Goal: Task Accomplishment & Management: Complete application form

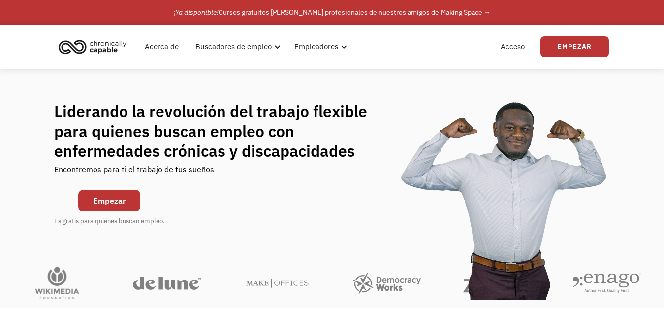
click at [124, 198] on font "Empezar" at bounding box center [109, 200] width 32 height 10
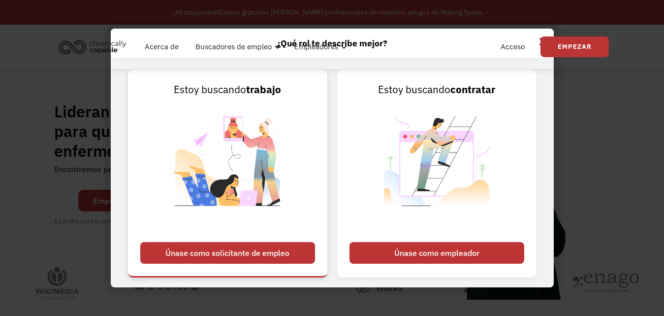
click at [241, 254] on font "Únase como solicitante de empleo" at bounding box center [227, 253] width 124 height 10
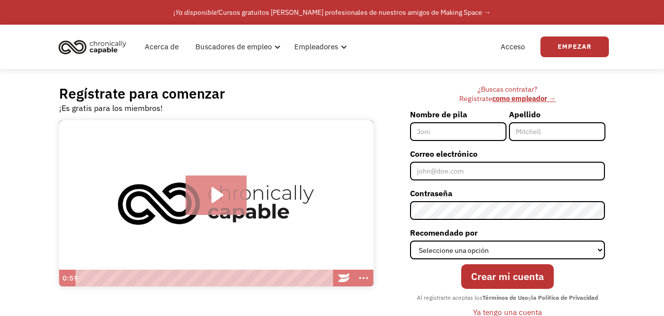
click at [228, 200] on icon "Play Video: Introducing Chronically Capable" at bounding box center [217, 194] width 62 height 39
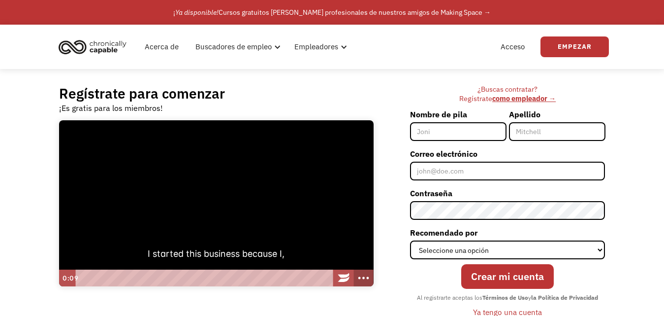
click at [359, 278] on circle "Show more buttons" at bounding box center [359, 278] width 2 height 2
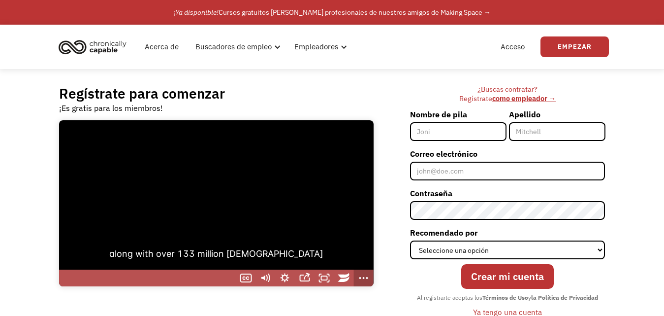
click at [359, 278] on circle "Show fewer buttons" at bounding box center [360, 278] width 2 height 2
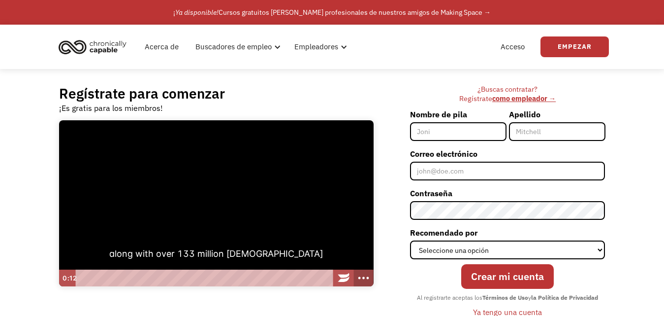
click at [359, 278] on circle "Show more buttons" at bounding box center [359, 278] width 2 height 2
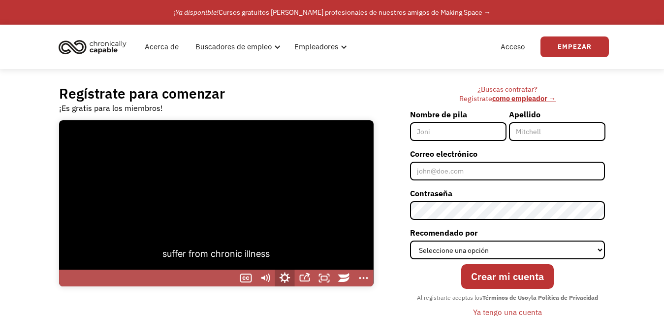
click at [286, 277] on icon "Show settings menu" at bounding box center [285, 278] width 24 height 20
click at [320, 222] on div at bounding box center [216, 203] width 315 height 166
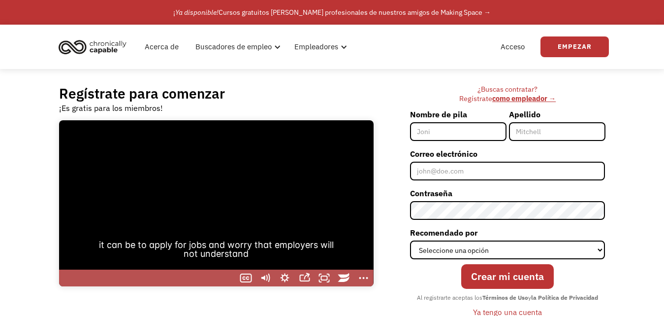
click at [320, 221] on div at bounding box center [216, 203] width 315 height 166
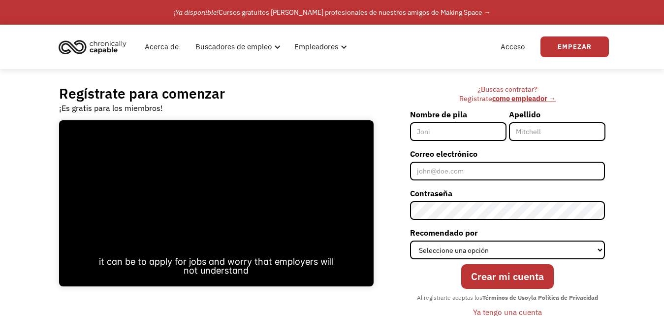
click at [464, 127] on input "Nombre de pila" at bounding box center [458, 131] width 96 height 19
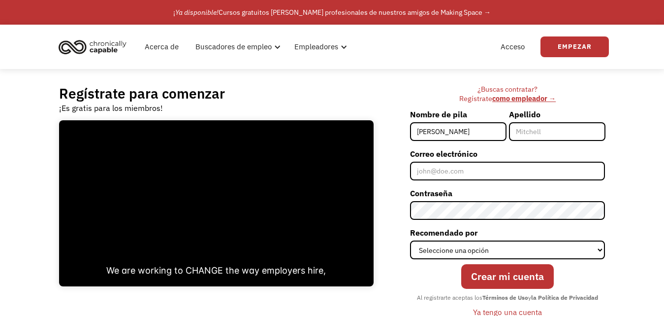
type input "[PERSON_NAME]"
click at [537, 137] on input "Apellido" at bounding box center [557, 131] width 96 height 19
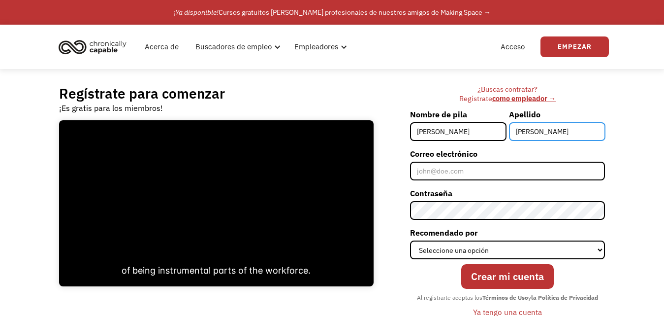
type input "herrera cobarrubia"
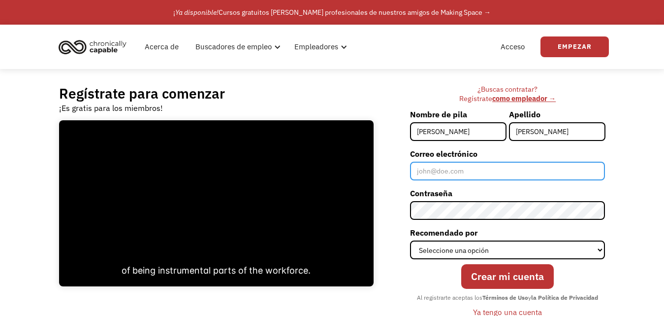
click at [469, 174] on input "Correo electrónico" at bounding box center [507, 170] width 195 height 19
type input "herreralia168@gmail.com"
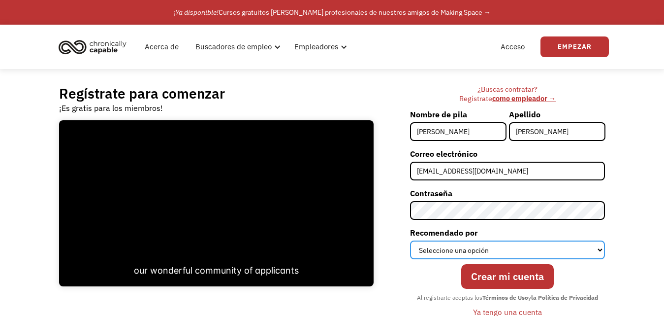
click at [564, 251] on select "Seleccione una opción Instagram Facebook Gorjeo Motor de búsqueda Artículo de n…" at bounding box center [507, 249] width 195 height 19
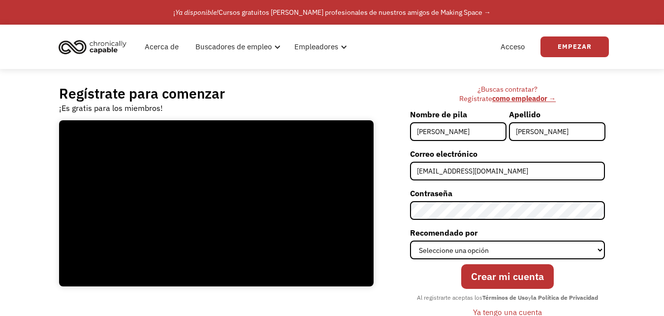
click at [640, 289] on div "Regístrate para comenzar ¡Es gratis para los miembros! The video is loading... …" at bounding box center [332, 206] width 664 height 274
click at [525, 285] on input "Crear mi cuenta" at bounding box center [507, 276] width 93 height 25
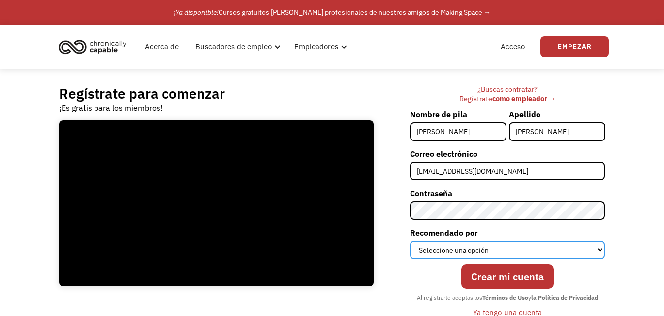
click at [556, 252] on select "Seleccione una opción Instagram Facebook Gorjeo Motor de búsqueda Artículo de n…" at bounding box center [507, 249] width 195 height 19
select select "Facebook"
click at [410, 240] on select "Seleccione una opción Instagram Facebook Gorjeo Motor de búsqueda Artículo de n…" at bounding box center [507, 249] width 195 height 19
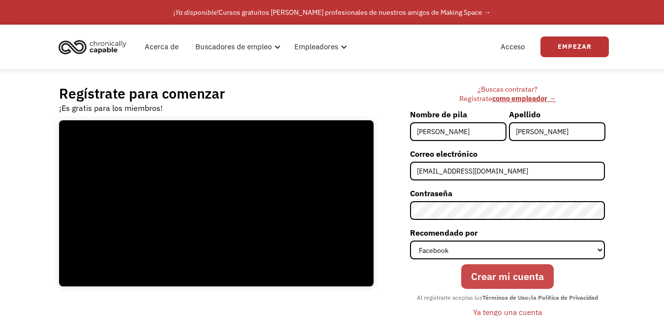
click at [508, 280] on input "Crear mi cuenta" at bounding box center [507, 276] width 93 height 25
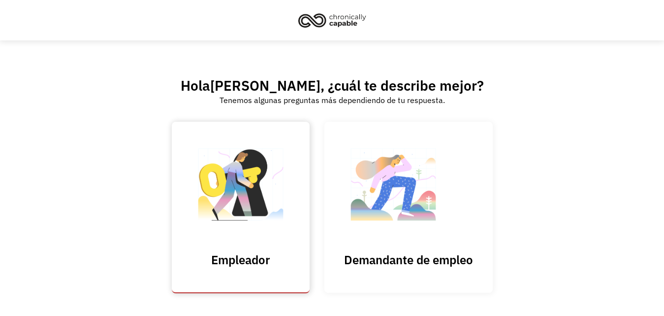
click at [241, 211] on input "Entregar" at bounding box center [241, 207] width 138 height 171
type input "Please wait..."
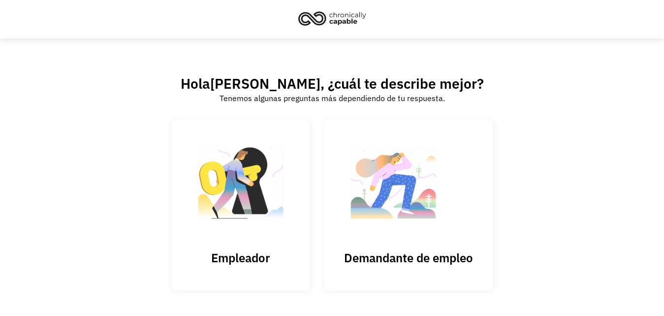
scroll to position [43, 0]
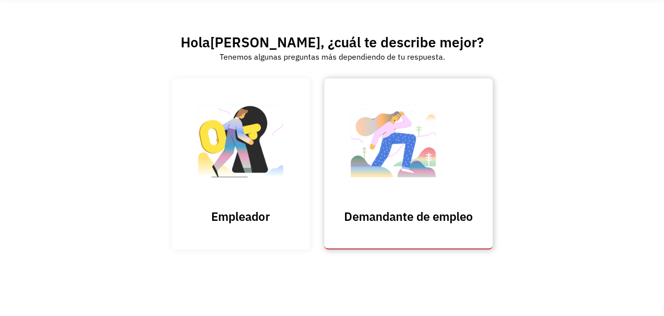
click at [431, 204] on link "Demandante de empleo" at bounding box center [408, 163] width 168 height 171
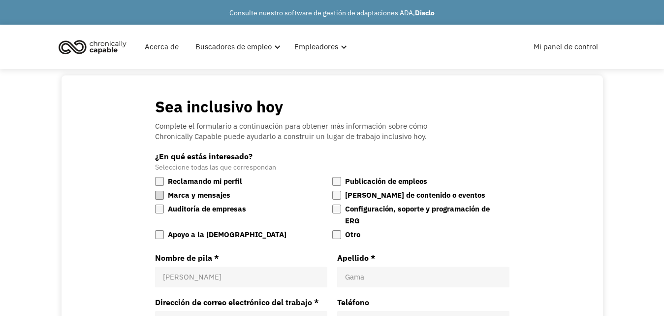
click at [161, 197] on div at bounding box center [159, 195] width 9 height 9
click at [155, 189] on input "Marca y mensajes" at bounding box center [155, 189] width 0 height 0
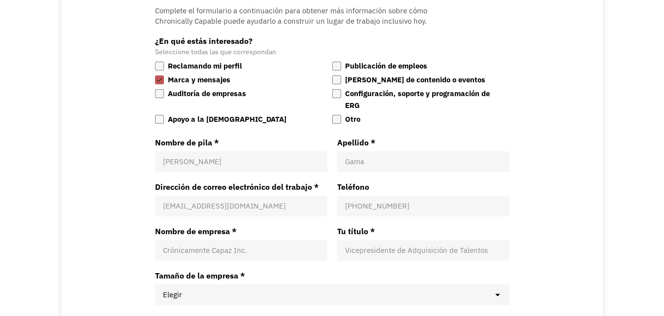
scroll to position [105, 0]
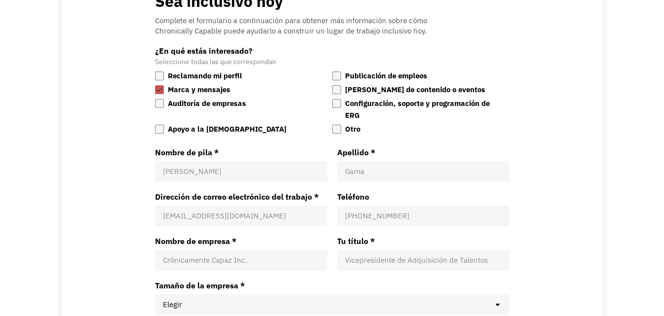
click at [210, 173] on input "Nombre de pila *" at bounding box center [241, 171] width 157 height 10
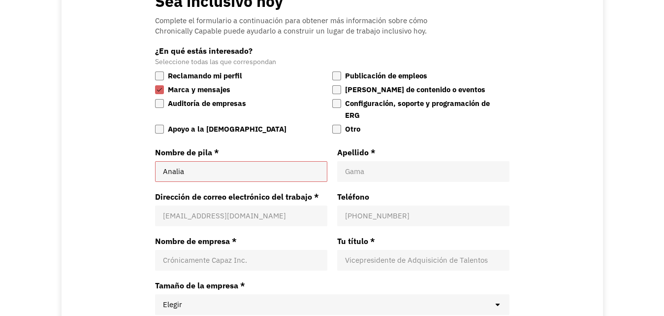
type input "Analia"
click at [350, 172] on input "Apellido *" at bounding box center [423, 171] width 157 height 10
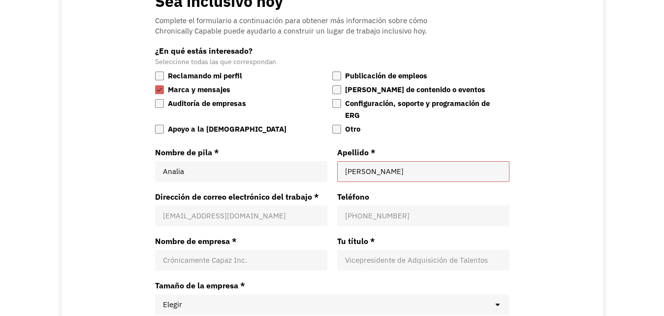
type input "Herrera Cobarrubia"
click at [239, 218] on input "Dirección de correo electrónico del trabajo *" at bounding box center [241, 216] width 157 height 10
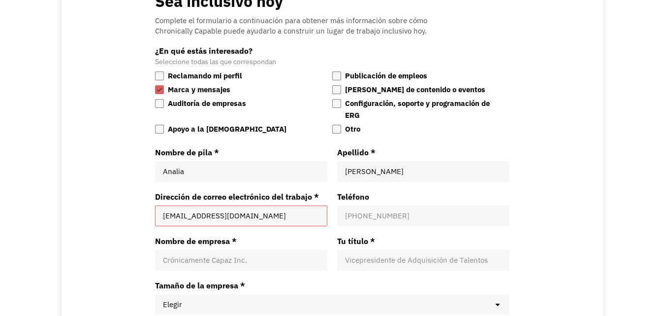
type input "[EMAIL_ADDRESS][DOMAIN_NAME]"
click at [392, 216] on input "Teléfono" at bounding box center [423, 216] width 157 height 10
type input "956775386"
click at [257, 264] on input "Nombre de empresa *" at bounding box center [241, 260] width 157 height 10
click at [381, 266] on div "Vicepresidente de Adquisición de Talentos" at bounding box center [423, 260] width 172 height 21
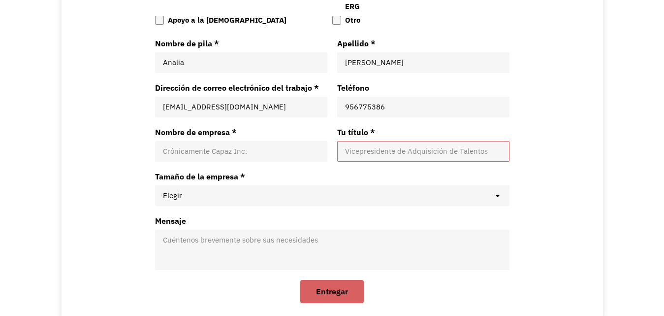
scroll to position [241, 0]
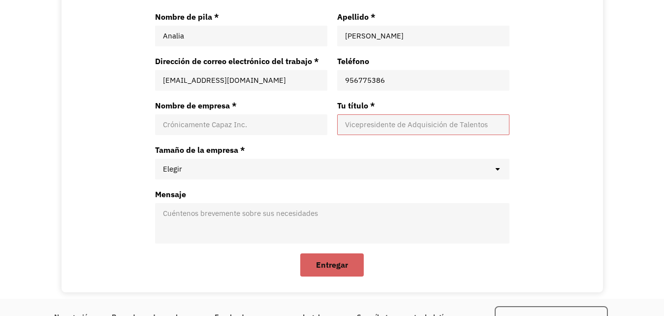
click at [499, 168] on select "Elegir 1 - 49 empleados 50 - 149 empleados Más de 150 empleados" at bounding box center [332, 169] width 354 height 21
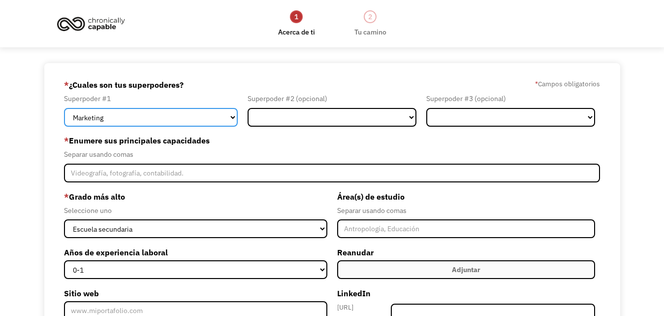
click at [199, 117] on select "Marketing Recursos humanos Finanzas Tecnología Operaciones Ventas Industrial y …" at bounding box center [151, 117] width 174 height 19
select select "Customer Service"
click at [64, 108] on select "Marketing Recursos humanos Finanzas Tecnología Operaciones Ventas Industrial y …" at bounding box center [151, 117] width 174 height 19
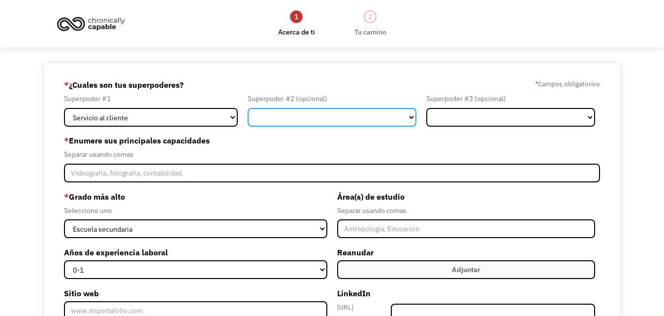
click at [321, 114] on select "Marketing Recursos humanos Finanzas Tecnología Operaciones Ventas Industrial y …" at bounding box center [332, 117] width 169 height 19
select select "Marketing"
click at [248, 108] on select "Marketing Recursos humanos Finanzas Tecnología Operaciones Ventas Industrial y …" at bounding box center [332, 117] width 169 height 19
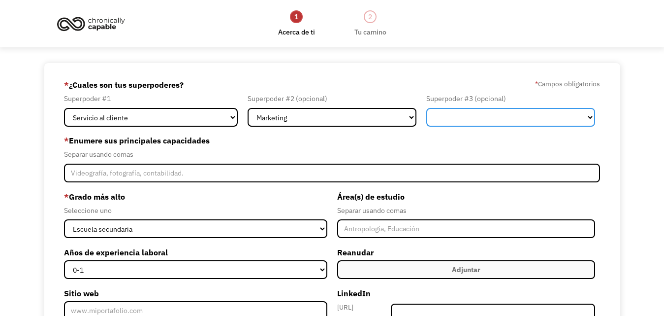
click at [496, 114] on select "Marketing Recursos humanos Finanzas Tecnología Operaciones Ventas Industrial y …" at bounding box center [510, 117] width 169 height 19
select select "Design"
click at [426, 108] on select "Marketing Recursos humanos Finanzas Tecnología Operaciones Ventas Industrial y …" at bounding box center [510, 117] width 169 height 19
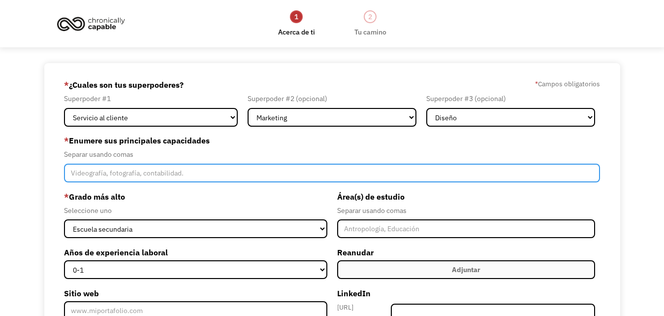
click at [196, 170] on input "Paso 1 para crear un miembro" at bounding box center [332, 172] width 536 height 19
type input "atencion al cliente , organizacion ,uso de herramientas digitales"
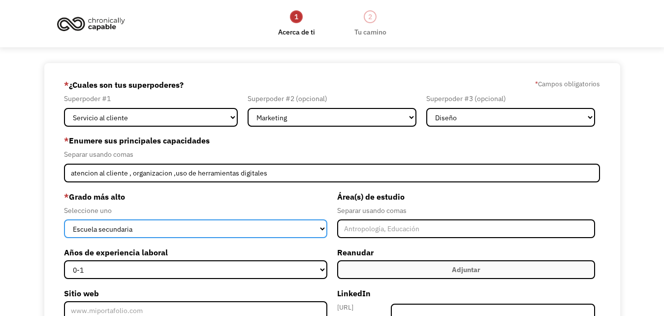
click at [200, 226] on select "Escuela secundaria Asociados Licenciaturas Maestría Doctor en Filosofía" at bounding box center [195, 228] width 263 height 19
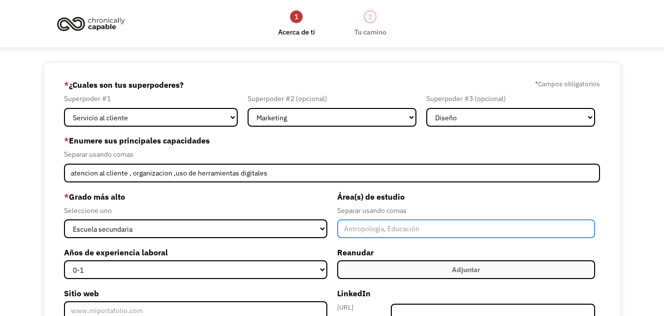
click at [386, 232] on input "Paso 1 para crear un miembro" at bounding box center [466, 228] width 258 height 19
type input "administracion"
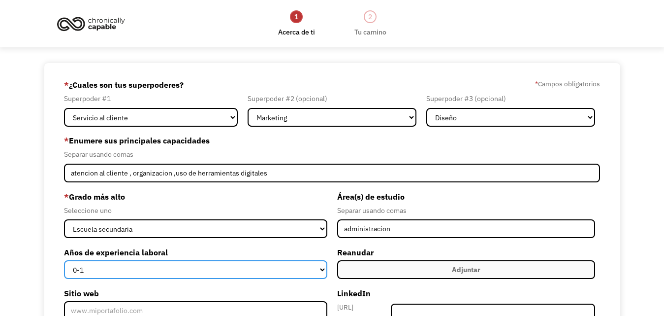
click at [221, 264] on select "0-1 2-4 5-10 11-15 15+" at bounding box center [195, 269] width 263 height 19
click at [64, 260] on select "0-1 2-4 5-10 11-15 15+" at bounding box center [195, 269] width 263 height 19
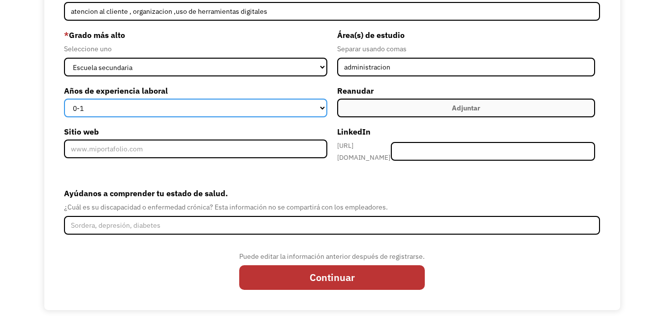
scroll to position [166, 0]
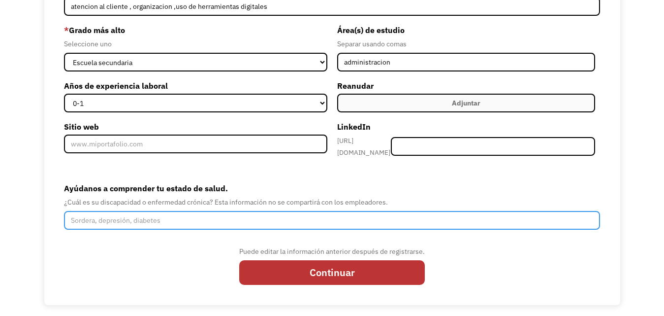
click at [191, 217] on input "Ayúdanos a comprender tu estado de salud." at bounding box center [332, 220] width 536 height 19
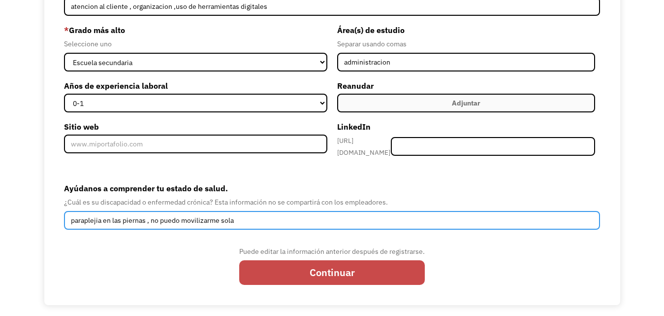
type input "paraplejia en las piernas , no puedo movilizarme sola"
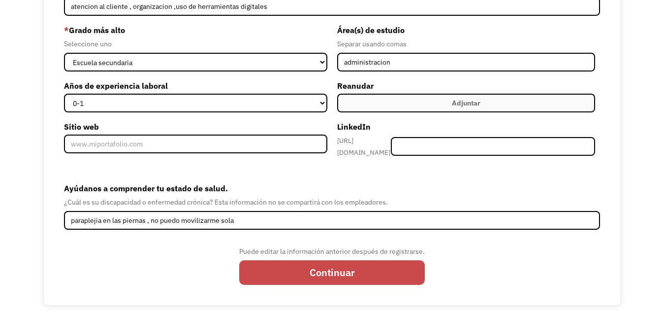
click at [305, 268] on input "Continuar" at bounding box center [332, 272] width 186 height 25
type input "Please wait..."
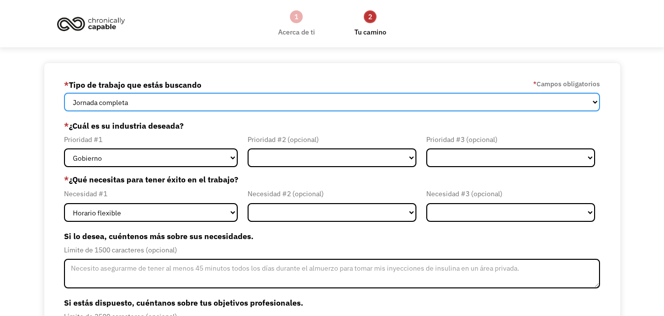
click at [559, 103] on select "Jornada completa Tiempo parcial Tanto a tiempo completo como a tiempo parcial" at bounding box center [332, 102] width 536 height 19
select select "part-time"
click at [64, 93] on select "Jornada completa Tiempo parcial Tanto a tiempo completo como a tiempo parcial" at bounding box center [332, 102] width 536 height 19
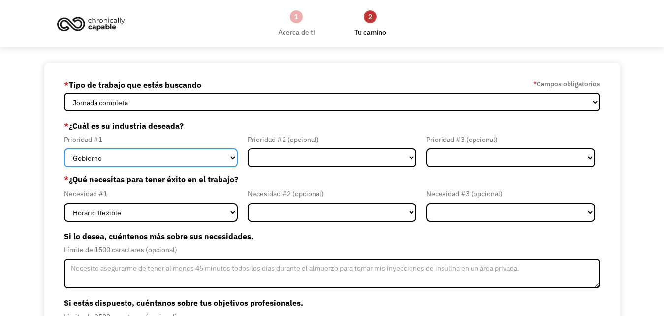
click at [215, 159] on select "Gobierno Finanzas y seguros Salud y asistencia social Tecnología e ingeniería C…" at bounding box center [151, 157] width 174 height 19
select select "Creative & Design"
click at [64, 148] on select "Gobierno Finanzas y seguros Salud y asistencia social Tecnología e ingeniería C…" at bounding box center [151, 157] width 174 height 19
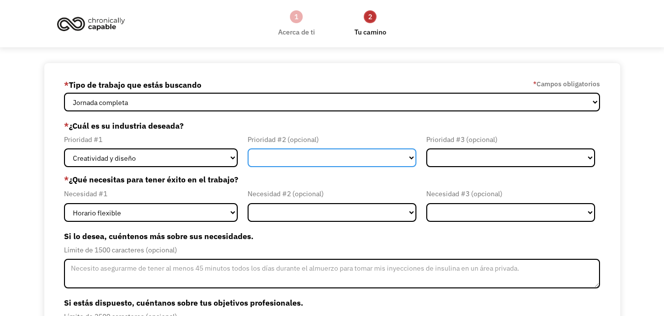
click at [301, 158] on select "Gobierno Finanzas y seguros Salud y asistencia social Tecnología e ingeniería C…" at bounding box center [332, 157] width 169 height 19
select select "Creative & Design"
click at [248, 148] on select "Gobierno Finanzas y seguros Salud y asistencia social Tecnología e ingeniería C…" at bounding box center [332, 157] width 169 height 19
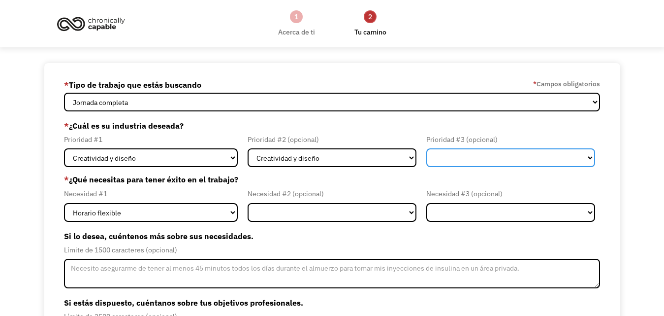
click at [464, 149] on select "Gobierno Finanzas y seguros Salud y asistencia social Tecnología e ingeniería C…" at bounding box center [510, 157] width 169 height 19
select select "Health & Social Care"
click at [426, 148] on select "Gobierno Finanzas y seguros Salud y asistencia social Tecnología e ingeniería C…" at bounding box center [510, 157] width 169 height 19
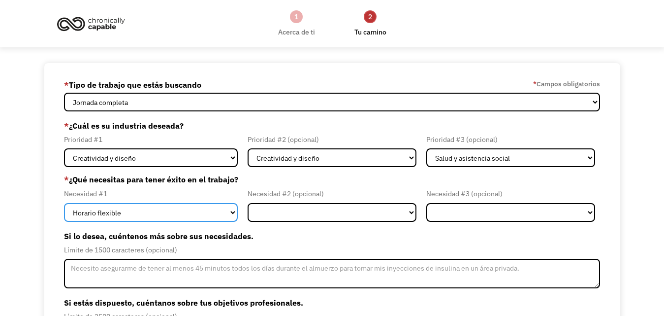
click at [159, 211] on select "Horario flexible Trabajo remoto Animal de servicio Alojamiento en el lugar Sopo…" at bounding box center [151, 212] width 174 height 19
select select "Remote Work"
click at [64, 203] on select "Horario flexible Trabajo remoto Animal de servicio Alojamiento en el lugar Sopo…" at bounding box center [151, 212] width 174 height 19
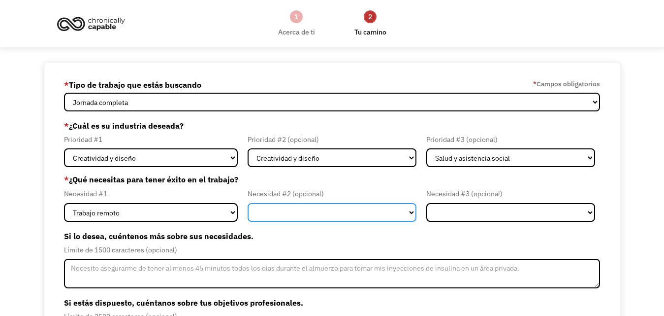
click at [290, 208] on select "Horario flexible Trabajo remoto Animal de servicio Alojamiento en el lugar Sopo…" at bounding box center [332, 212] width 169 height 19
select select "Remote Work"
click at [248, 203] on select "Horario flexible Trabajo remoto Animal de servicio Alojamiento en el lugar Sopo…" at bounding box center [332, 212] width 169 height 19
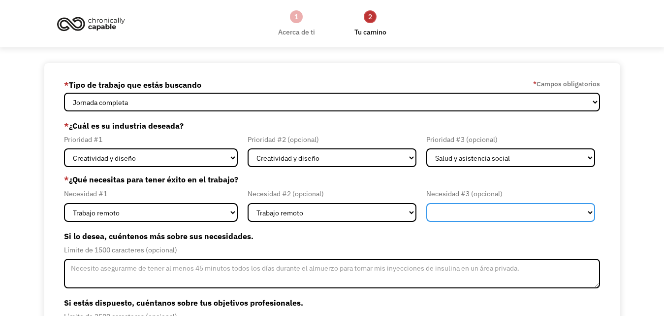
click at [480, 210] on select "Horario flexible Trabajo remoto Animal de servicio Alojamiento en el lugar Sopo…" at bounding box center [510, 212] width 169 height 19
select select "Remote Work"
click at [426, 203] on select "Horario flexible Trabajo remoto Animal de servicio Alojamiento en el lugar Sopo…" at bounding box center [510, 212] width 169 height 19
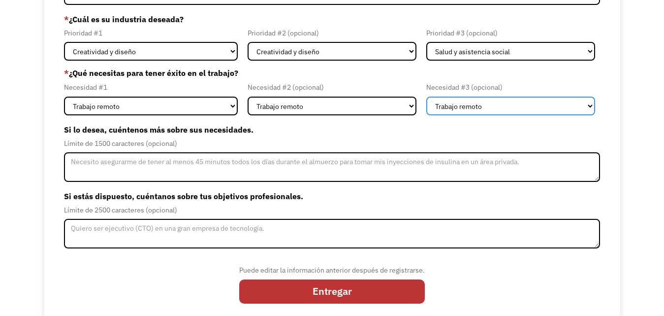
scroll to position [111, 0]
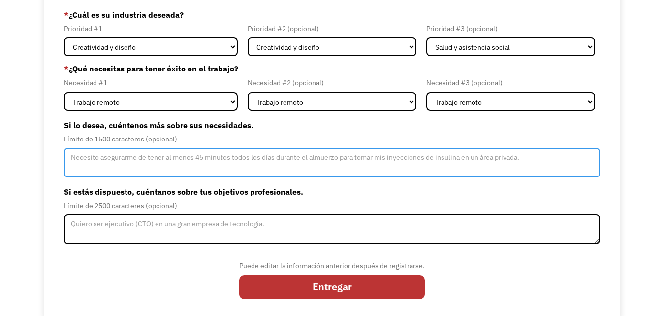
click at [302, 152] on textarea "Formulario de actualización de miembros, paso 2" at bounding box center [332, 163] width 536 height 30
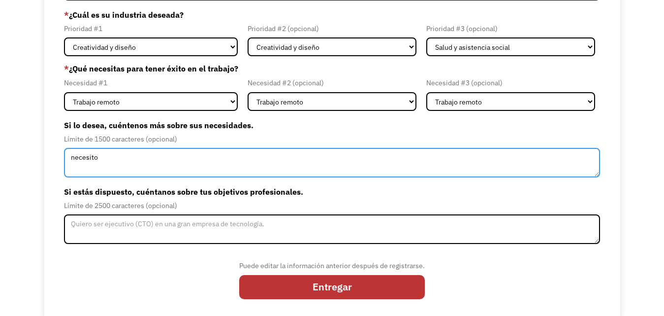
paste textarea "Lo principal que necesito es poder trabajar desde casa, ya que tengo una condic…"
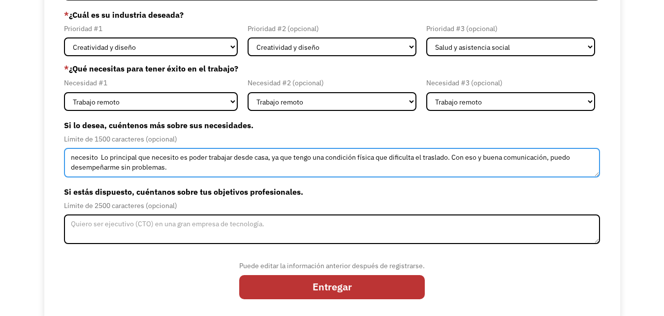
click at [104, 156] on textarea "necesito Lo principal que necesito es poder trabajar desde casa, ya que tengo u…" at bounding box center [332, 163] width 536 height 30
type textarea "Lo principal que necesito es poder trabajar desde casa, ya que tengo una condic…"
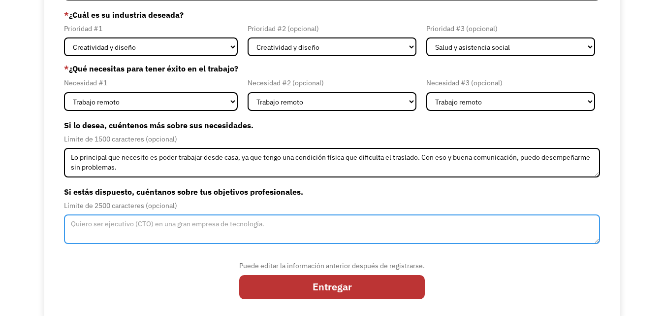
click at [149, 235] on textarea "Formulario de actualización de miembros, paso 2" at bounding box center [332, 229] width 536 height 30
paste textarea "Quiero formar parte de una empresa que valore la inclusión y el talento. Mi met…"
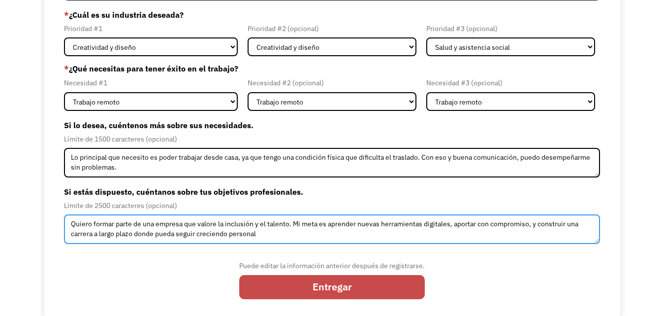
type textarea "Quiero formar parte de una empresa que valore la inclusión y el talento. Mi met…"
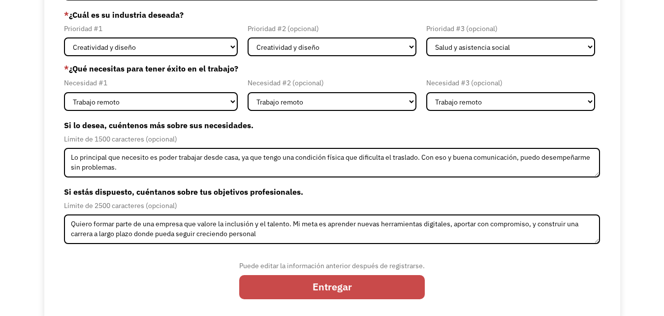
click at [321, 286] on input "Entregar" at bounding box center [332, 287] width 186 height 25
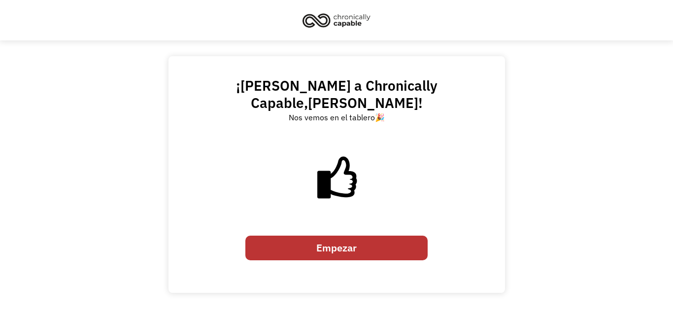
click at [323, 245] on font "Empezar" at bounding box center [336, 247] width 40 height 13
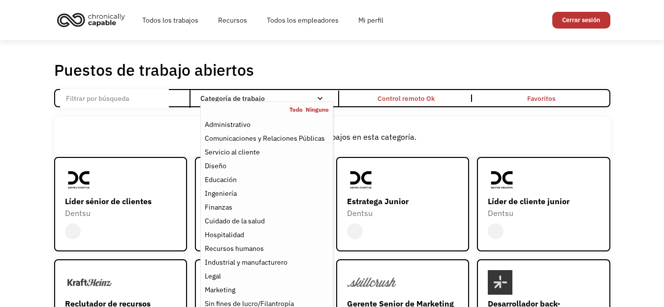
click at [323, 96] on div "Categoría de trabajo" at bounding box center [266, 98] width 132 height 7
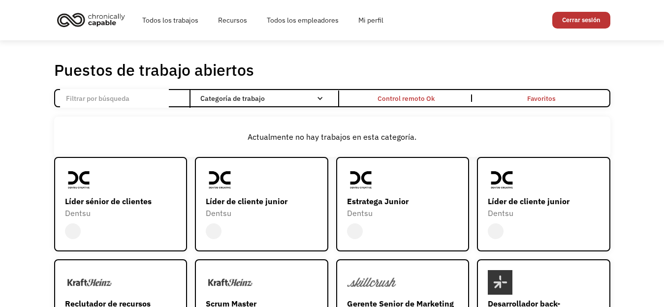
click at [323, 96] on div "Categoría de trabajo" at bounding box center [266, 98] width 132 height 7
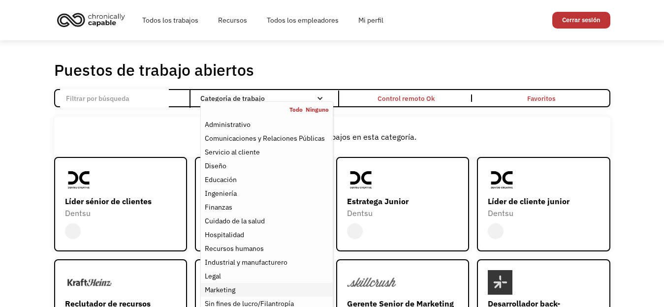
click at [240, 290] on div "Marketing" at bounding box center [267, 290] width 124 height 12
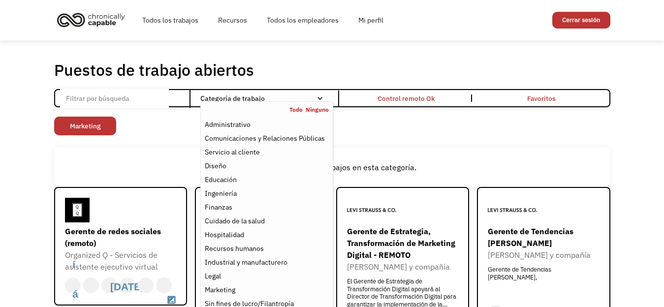
click at [424, 134] on div "Sin fines de lucro/Filantropía Otro Transporte Tecnología Ciencia Ventas Operac…" at bounding box center [332, 127] width 556 height 21
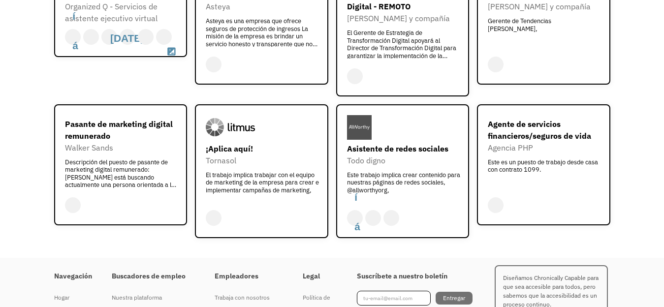
scroll to position [248, 0]
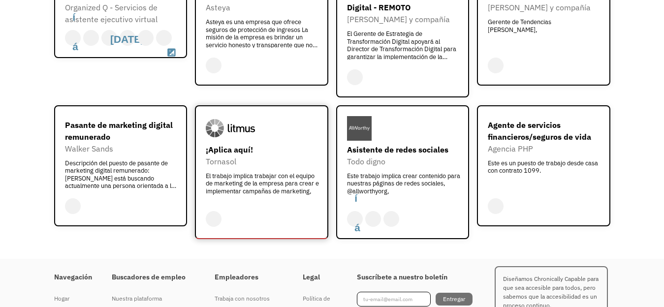
click at [279, 186] on font "El trabajo implica trabajar con el equipo de marketing de la empresa para crear…" at bounding box center [262, 184] width 113 height 24
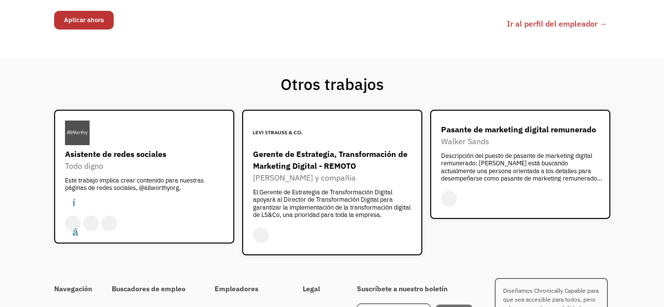
scroll to position [1046, 0]
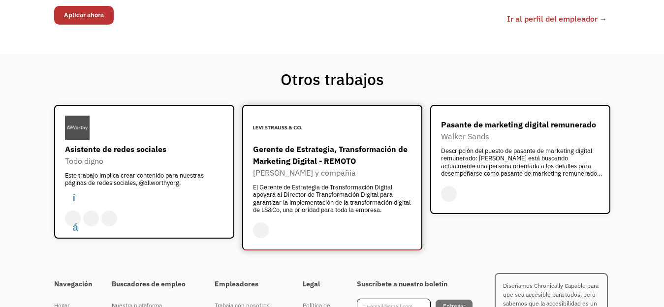
click at [337, 205] on font "El Gerente de Estrategia de Transformación Digital apoyará al Director de Trans…" at bounding box center [332, 198] width 158 height 31
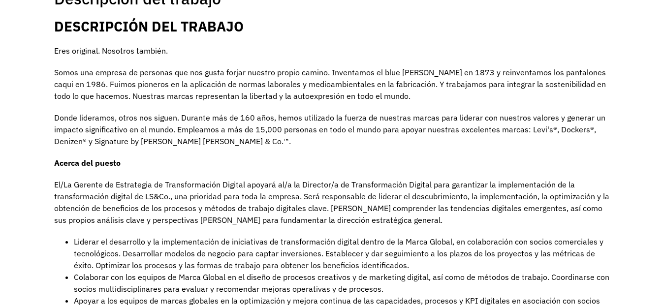
scroll to position [230, 0]
